Goal: Register for event/course

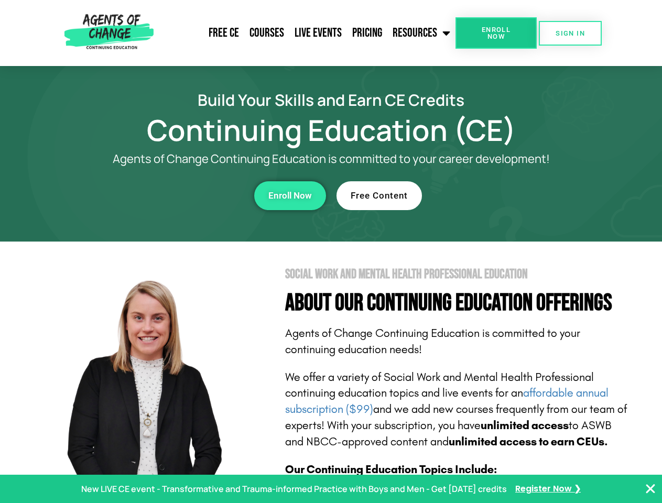
click at [331, 252] on section "Social Work and Mental Health Professional Education About Our Continuing Educa…" at bounding box center [331, 462] width 662 height 440
click at [422, 33] on link "Resources" at bounding box center [421, 33] width 68 height 26
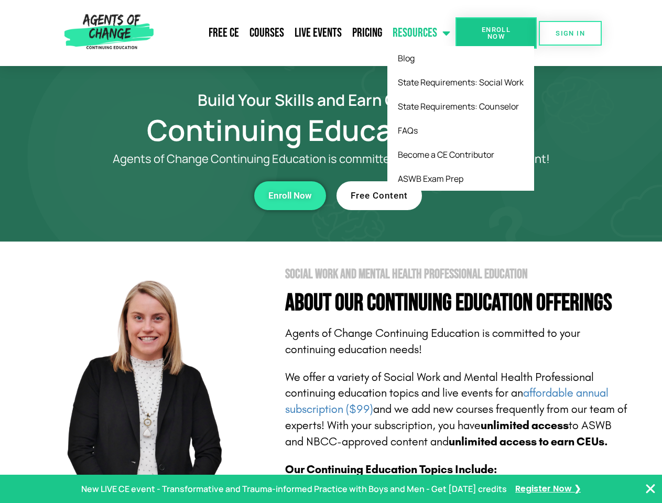
click at [496, 33] on span "Enroll Now" at bounding box center [496, 33] width 48 height 14
click at [570, 33] on span "SIGN IN" at bounding box center [569, 33] width 29 height 7
click at [182, 195] on div "Enroll Now" at bounding box center [182, 195] width 288 height 29
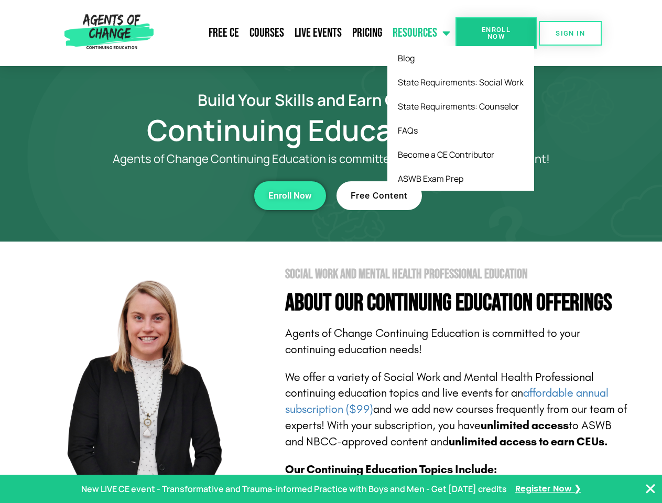
click at [182, 195] on div "Enroll Now" at bounding box center [182, 195] width 288 height 29
click at [290, 195] on span "Enroll Now" at bounding box center [289, 195] width 43 height 9
